Goal: Task Accomplishment & Management: Use online tool/utility

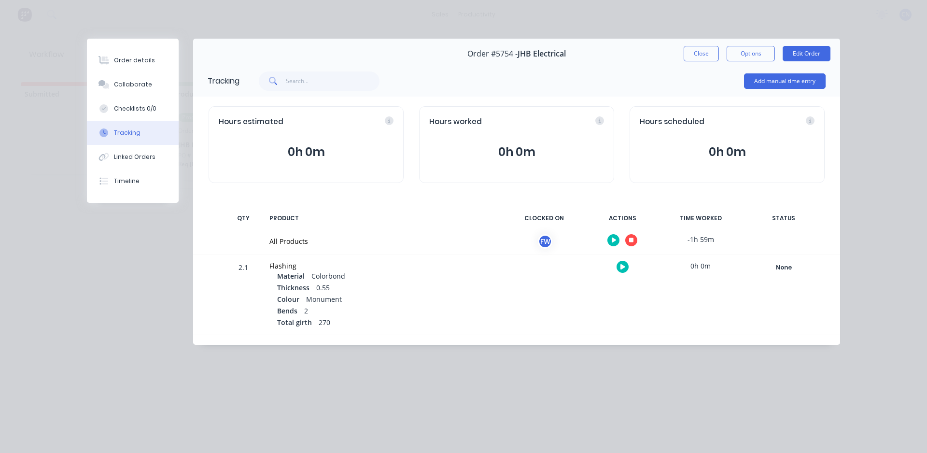
click at [632, 243] on button "button" at bounding box center [631, 240] width 12 height 12
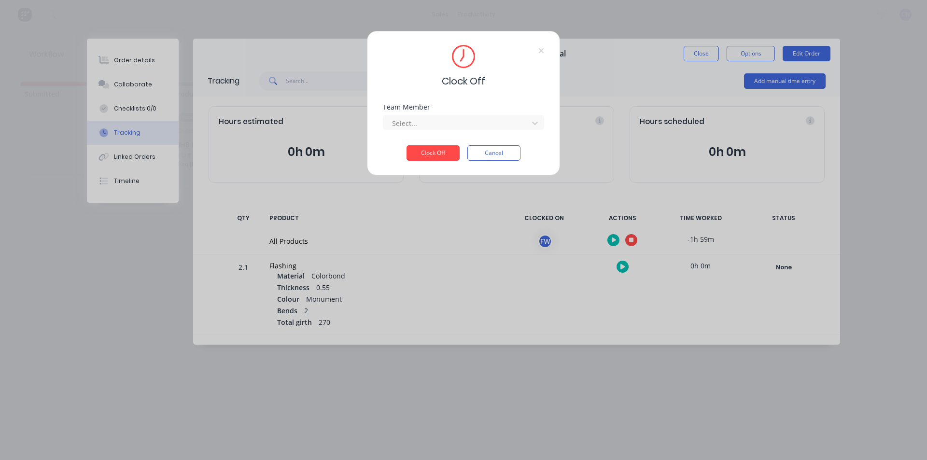
click at [450, 132] on div "Team Member Select..." at bounding box center [463, 125] width 161 height 42
click at [446, 123] on div at bounding box center [457, 123] width 132 height 12
click at [428, 146] on div "Fabrication Workshop" at bounding box center [463, 145] width 161 height 18
click at [429, 151] on button "Clock Off" at bounding box center [433, 152] width 53 height 15
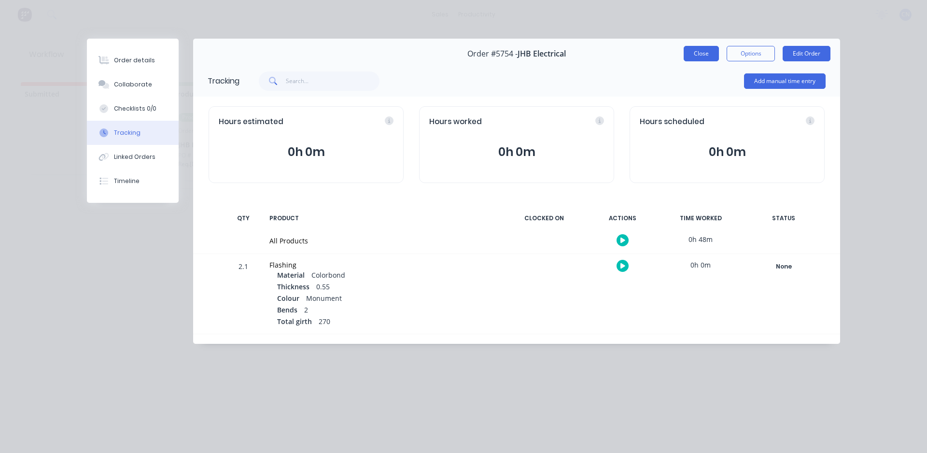
click at [711, 54] on button "Close" at bounding box center [701, 53] width 35 height 15
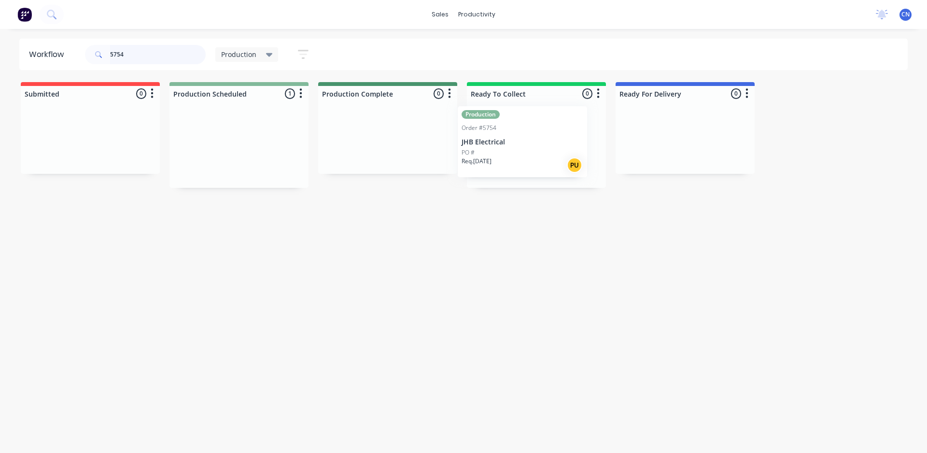
drag, startPoint x: 239, startPoint y: 160, endPoint x: 461, endPoint y: 149, distance: 222.9
click at [525, 158] on div "Submitted 0 Production Scheduled 1 Production Order #5754 JHB Electrical PO # R…" at bounding box center [728, 135] width 1471 height 106
drag, startPoint x: 127, startPoint y: 57, endPoint x: 108, endPoint y: 62, distance: 19.6
click at [108, 62] on div "5754" at bounding box center [145, 54] width 121 height 19
type input "5771"
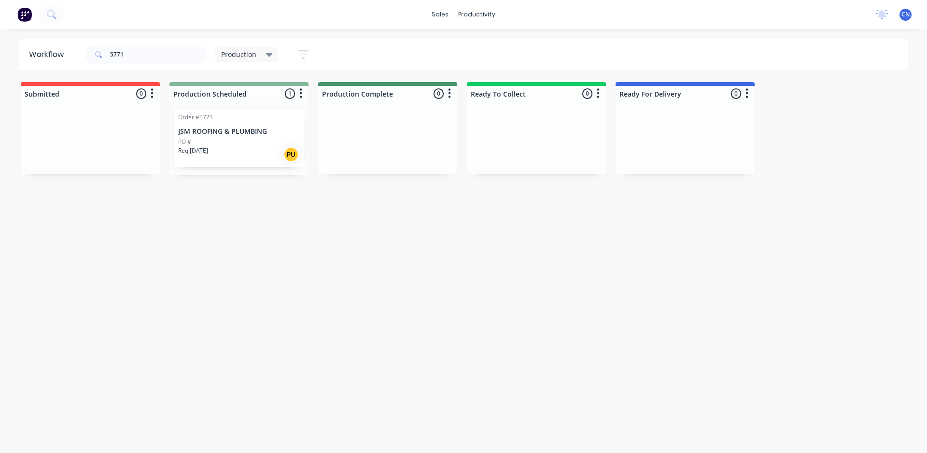
click at [226, 151] on div "Req. [DATE] PU" at bounding box center [239, 154] width 122 height 16
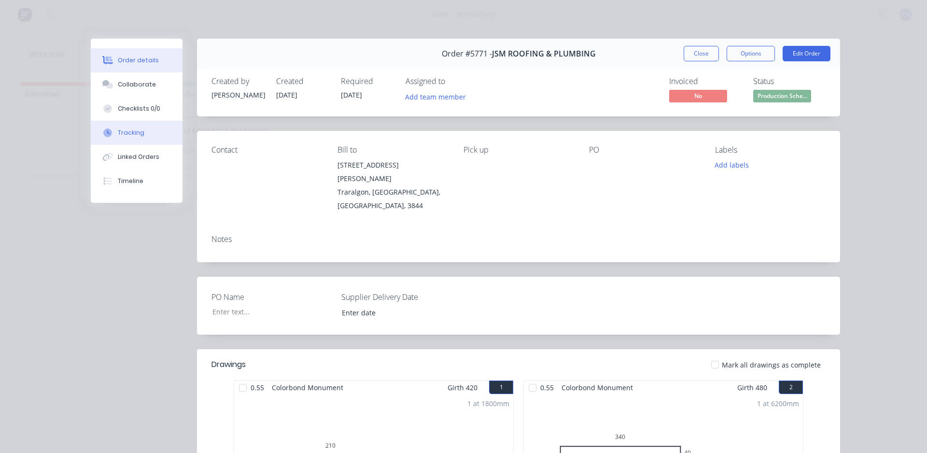
click at [131, 139] on button "Tracking" at bounding box center [137, 133] width 92 height 24
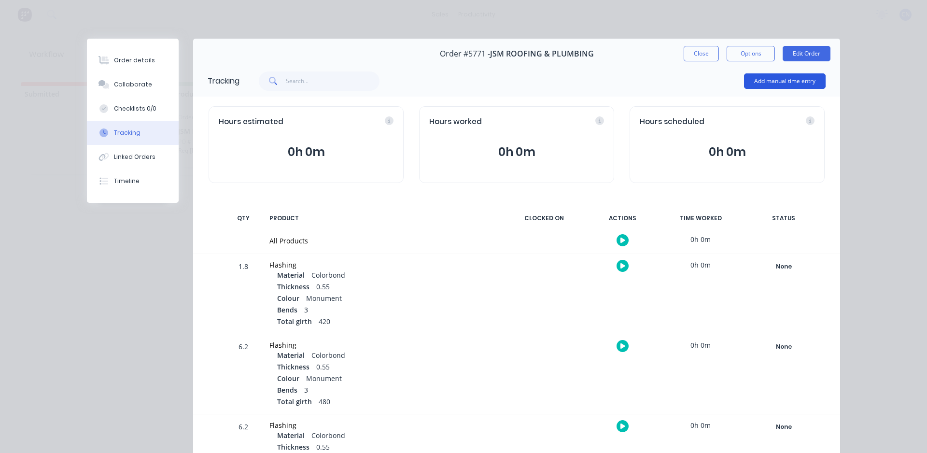
click at [778, 79] on button "Add manual time entry" at bounding box center [785, 80] width 82 height 15
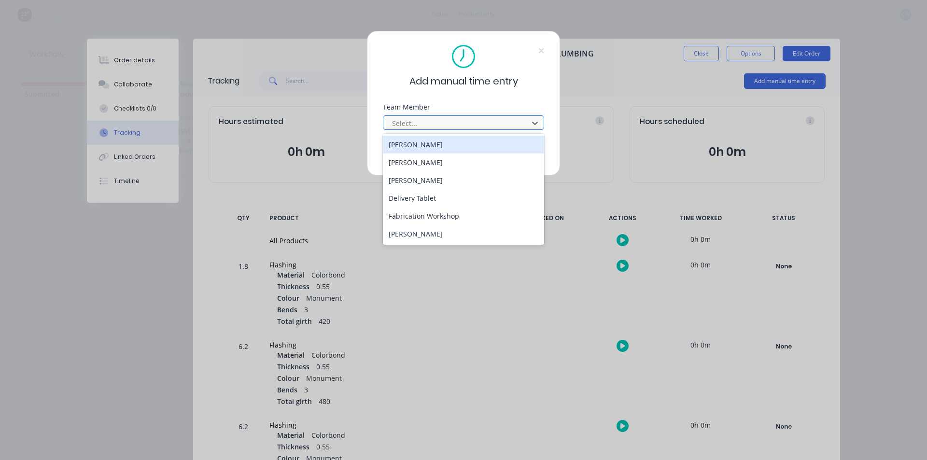
click at [446, 127] on div at bounding box center [457, 123] width 132 height 12
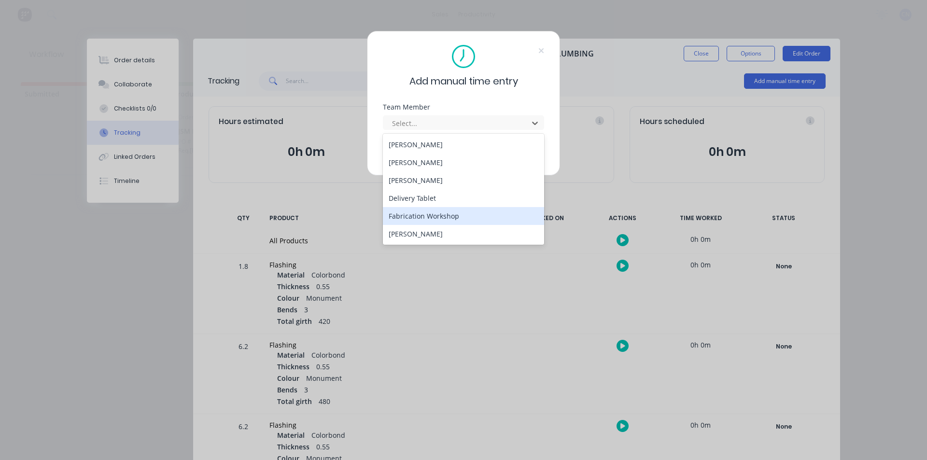
click at [434, 215] on div "Fabrication Workshop" at bounding box center [463, 216] width 161 height 18
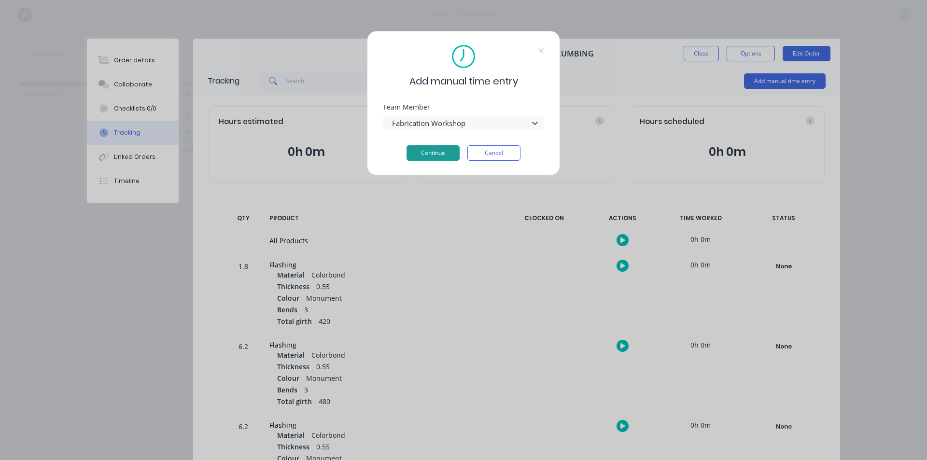
click at [430, 154] on button "Continue" at bounding box center [433, 152] width 53 height 15
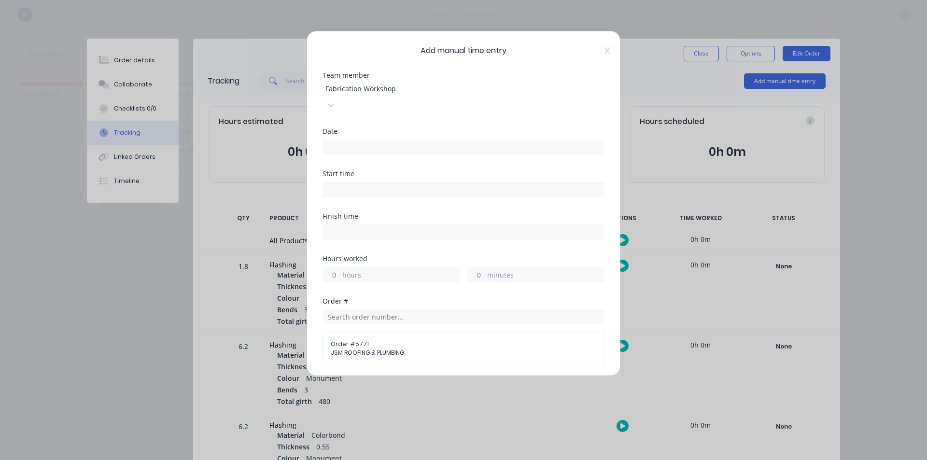
click at [358, 140] on input at bounding box center [463, 147] width 281 height 14
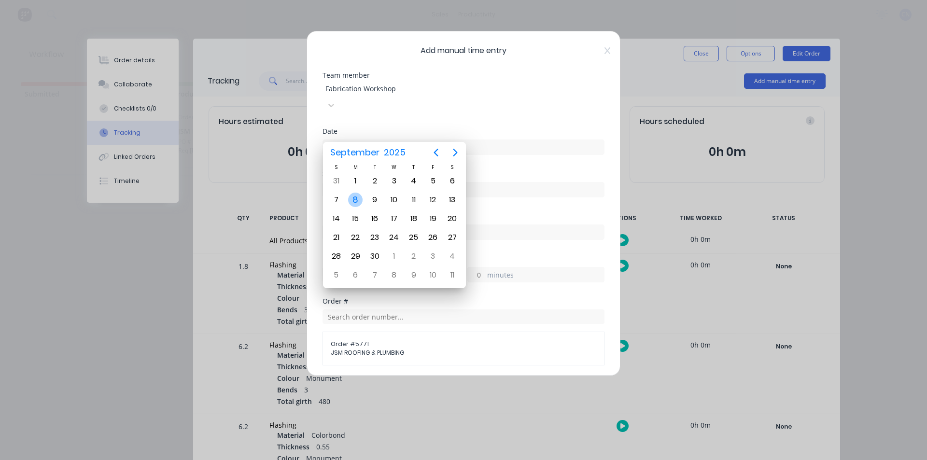
drag, startPoint x: 354, startPoint y: 194, endPoint x: 353, endPoint y: 189, distance: 4.9
click at [354, 195] on div "8" at bounding box center [355, 200] width 14 height 14
type input "[DATE]"
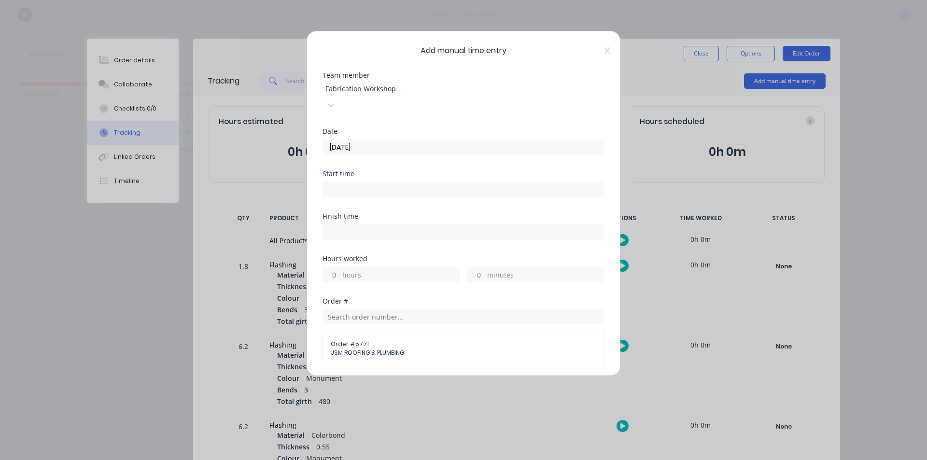
click at [345, 183] on input at bounding box center [463, 190] width 281 height 14
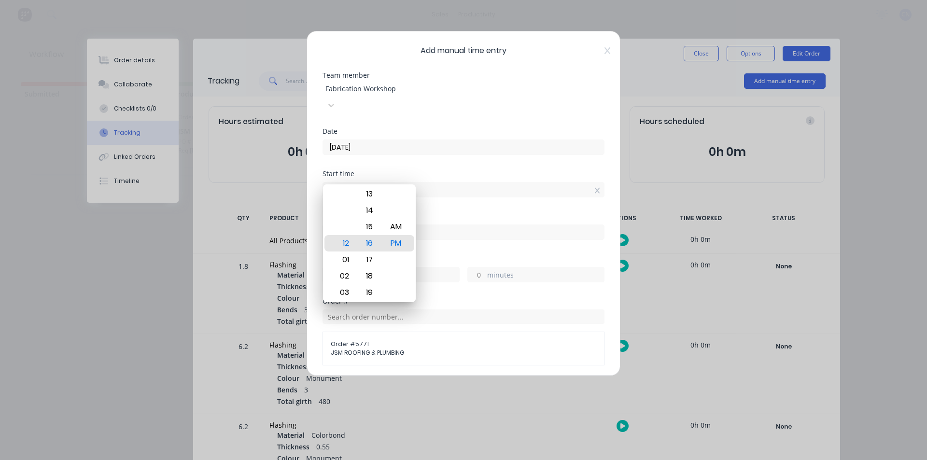
click at [347, 183] on input "12:16 PM" at bounding box center [463, 190] width 281 height 14
type input "12:00 PM"
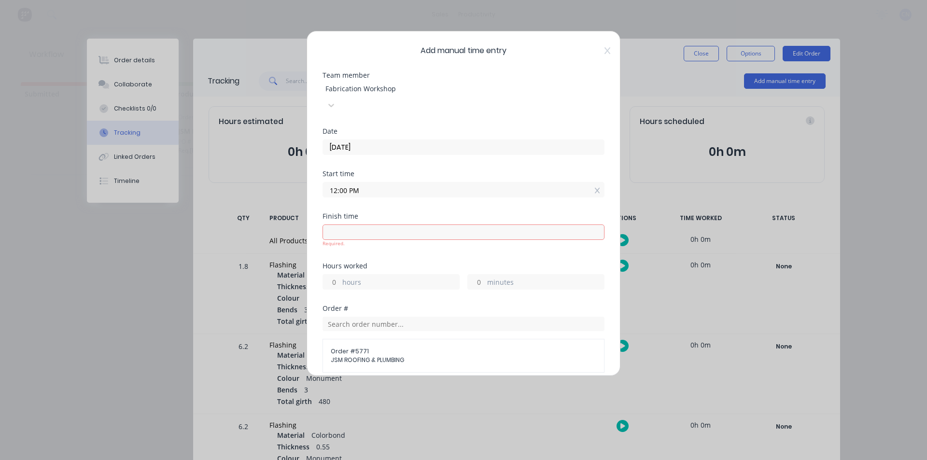
click at [368, 225] on input at bounding box center [463, 232] width 281 height 14
type input "12:16 PM"
type input "0"
type input "16"
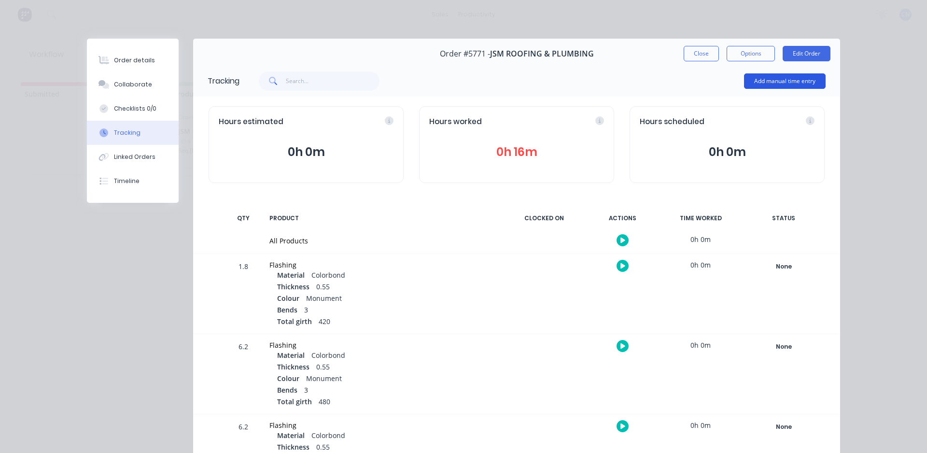
click at [781, 83] on button "Add manual time entry" at bounding box center [785, 80] width 82 height 15
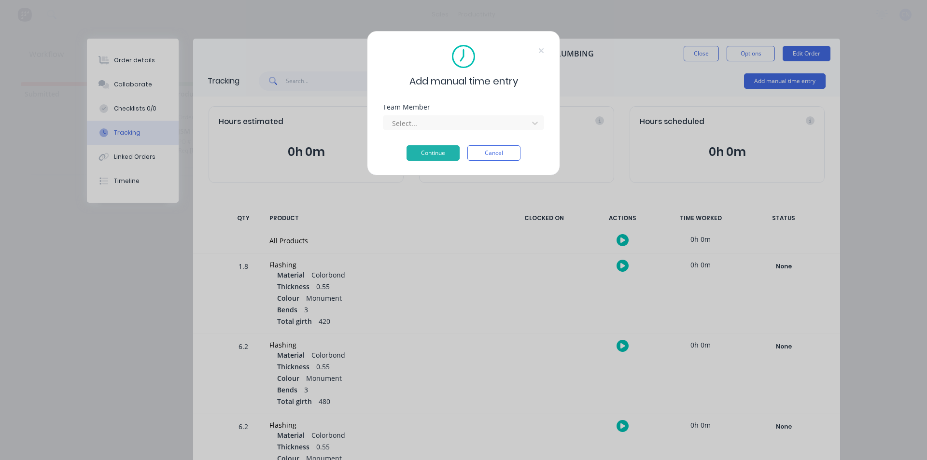
click at [437, 113] on div "Select..." at bounding box center [463, 121] width 161 height 17
click at [436, 120] on div at bounding box center [457, 123] width 132 height 12
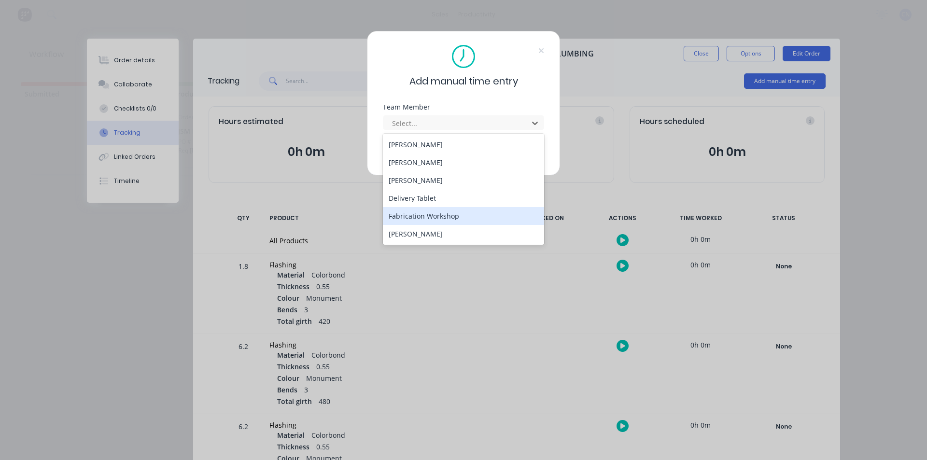
click at [421, 214] on div "Fabrication Workshop" at bounding box center [463, 216] width 161 height 18
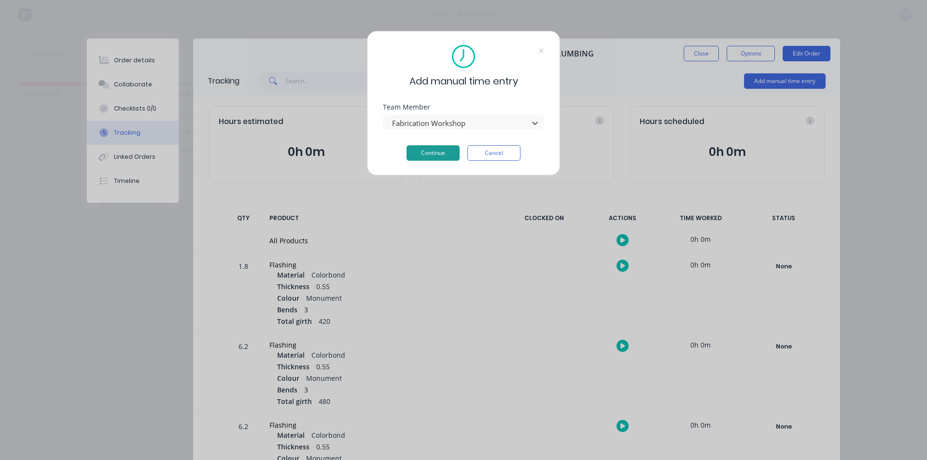
click at [426, 156] on button "Continue" at bounding box center [433, 152] width 53 height 15
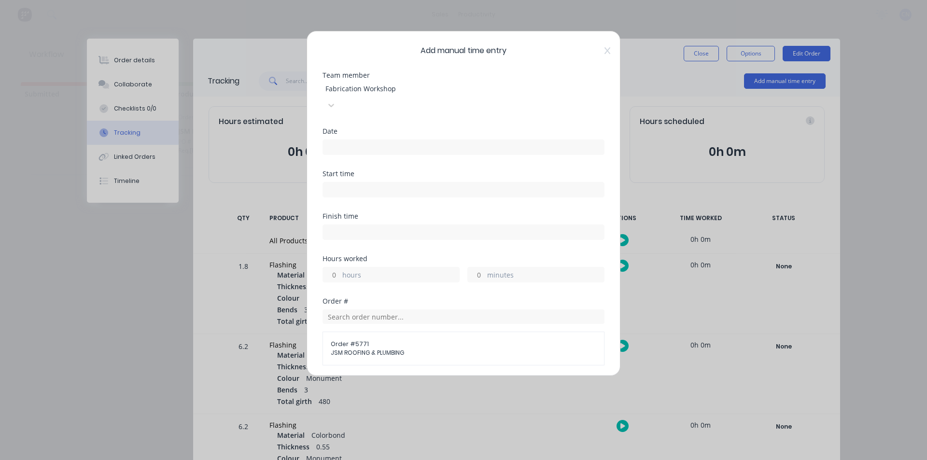
click at [367, 140] on input at bounding box center [463, 147] width 281 height 14
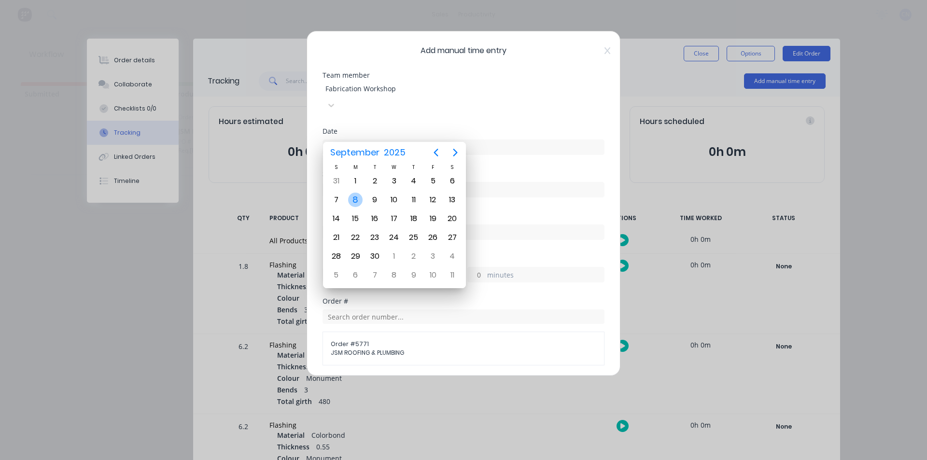
drag, startPoint x: 349, startPoint y: 198, endPoint x: 347, endPoint y: 190, distance: 8.0
click at [349, 197] on div "8" at bounding box center [355, 200] width 14 height 14
type input "[DATE]"
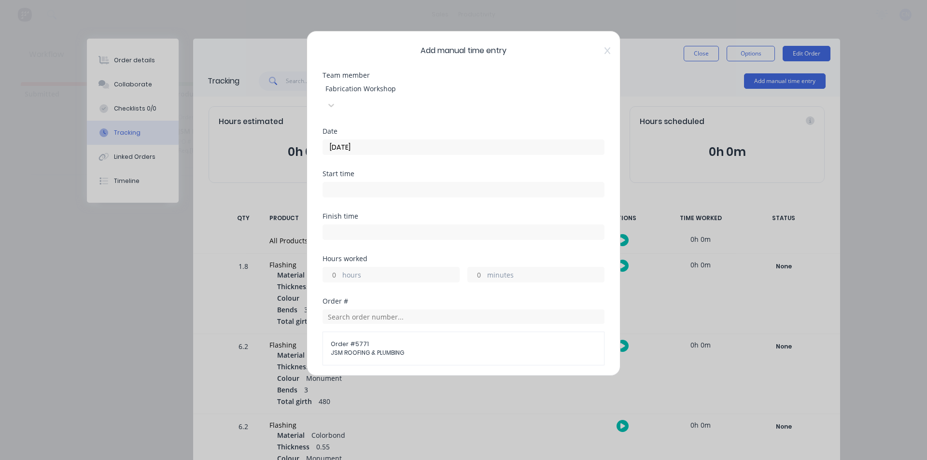
click at [347, 183] on input at bounding box center [463, 190] width 281 height 14
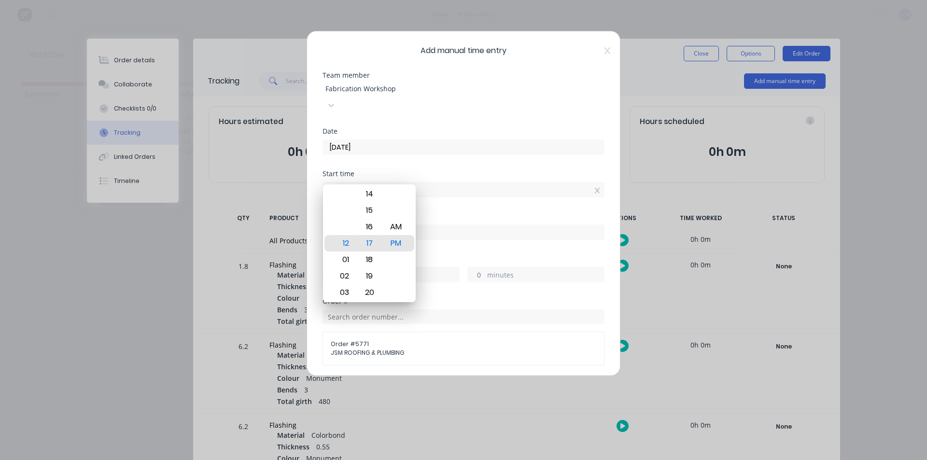
click at [348, 183] on input "12:17 PM" at bounding box center [463, 190] width 281 height 14
type input "12:00 PM"
click at [462, 225] on input at bounding box center [463, 232] width 281 height 14
type input "12:17 PM"
type input "0"
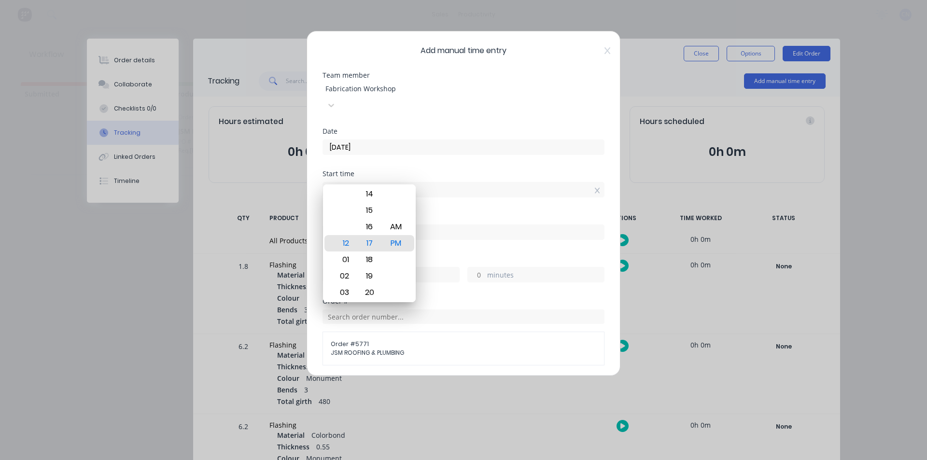
type input "17"
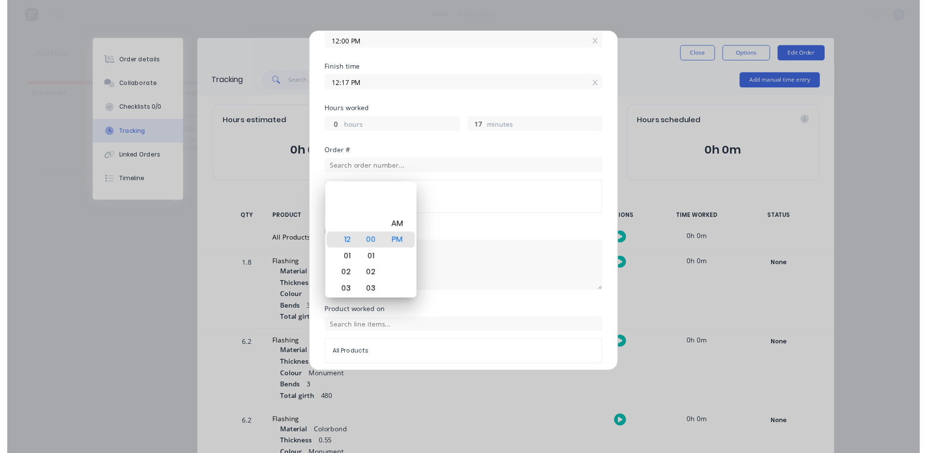
scroll to position [172, 0]
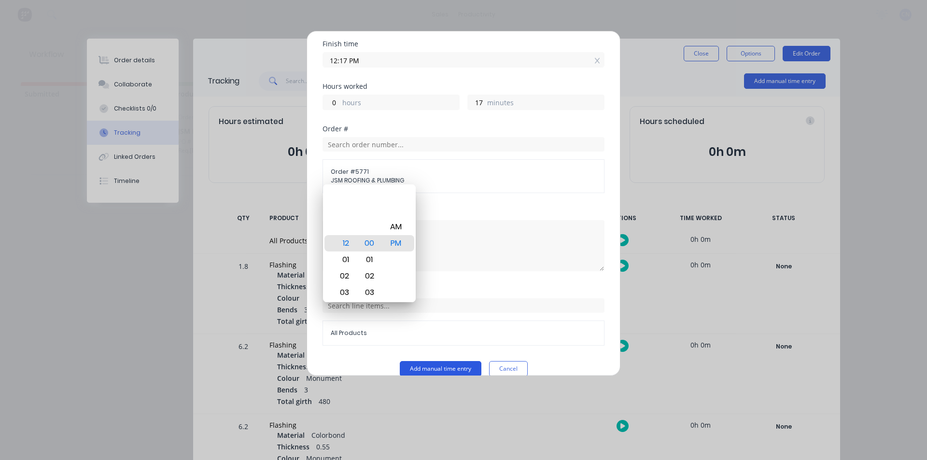
click at [450, 361] on button "Add manual time entry" at bounding box center [441, 368] width 82 height 15
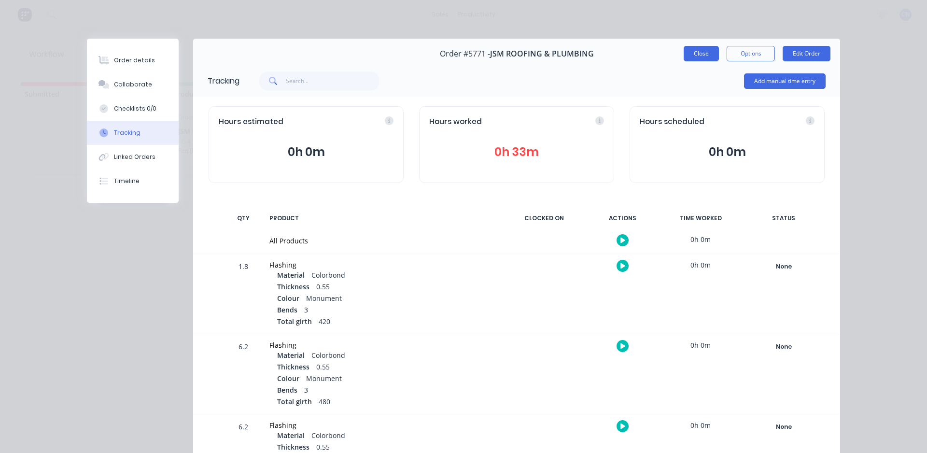
click at [700, 55] on button "Close" at bounding box center [701, 53] width 35 height 15
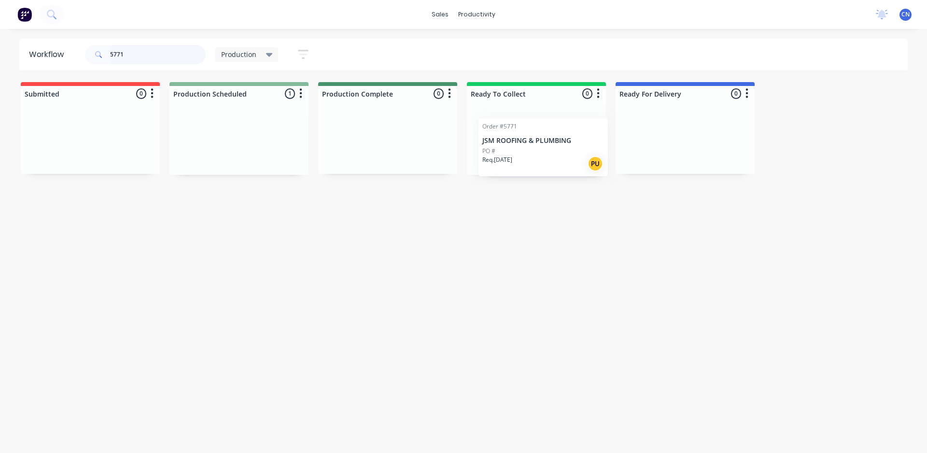
drag, startPoint x: 245, startPoint y: 142, endPoint x: 551, endPoint y: 148, distance: 305.8
click at [551, 149] on div "Submitted 0 Production Scheduled 1 Order #5771 JSM ROOFING & PLUMBING PO # Req.…" at bounding box center [728, 128] width 1471 height 93
